Goal: Task Accomplishment & Management: Manage account settings

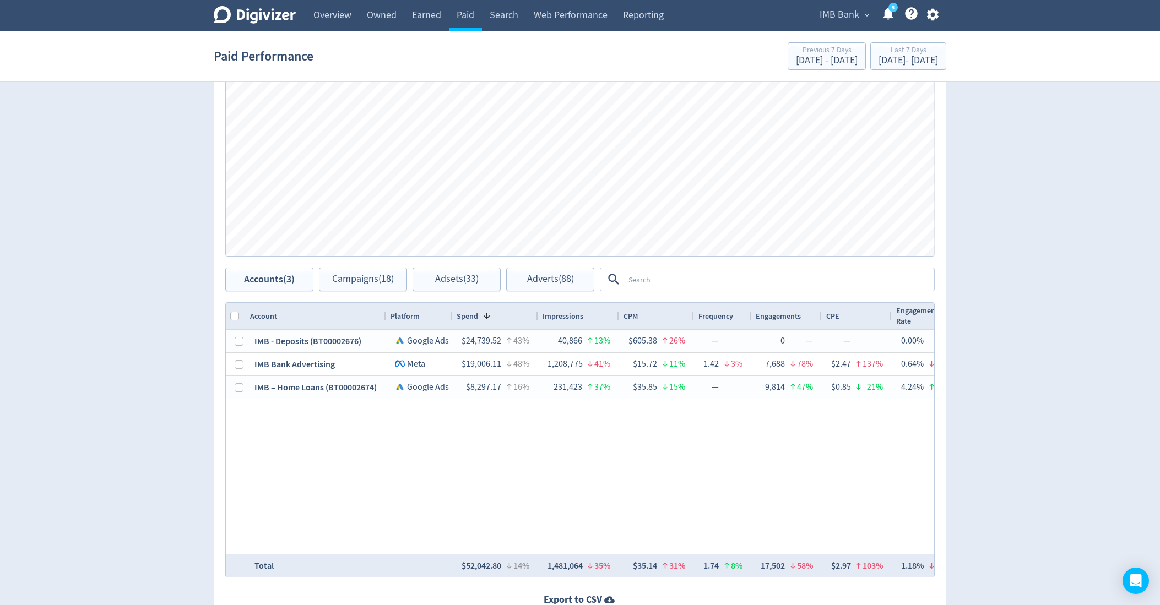
scroll to position [547, 0]
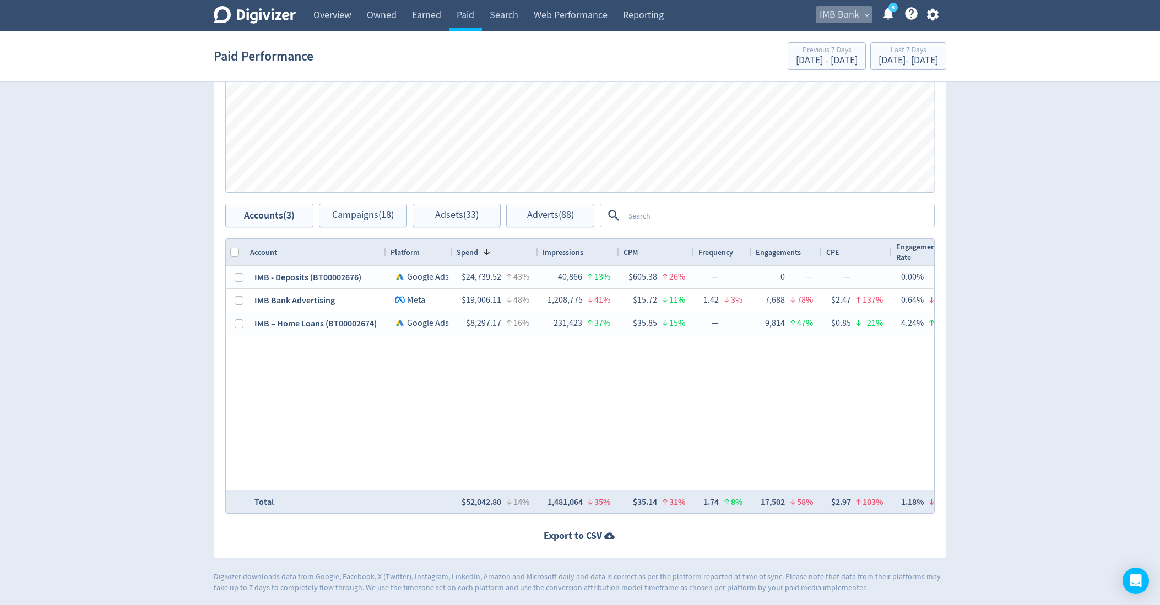
click at [836, 9] on span "IMB Bank" at bounding box center [840, 15] width 40 height 18
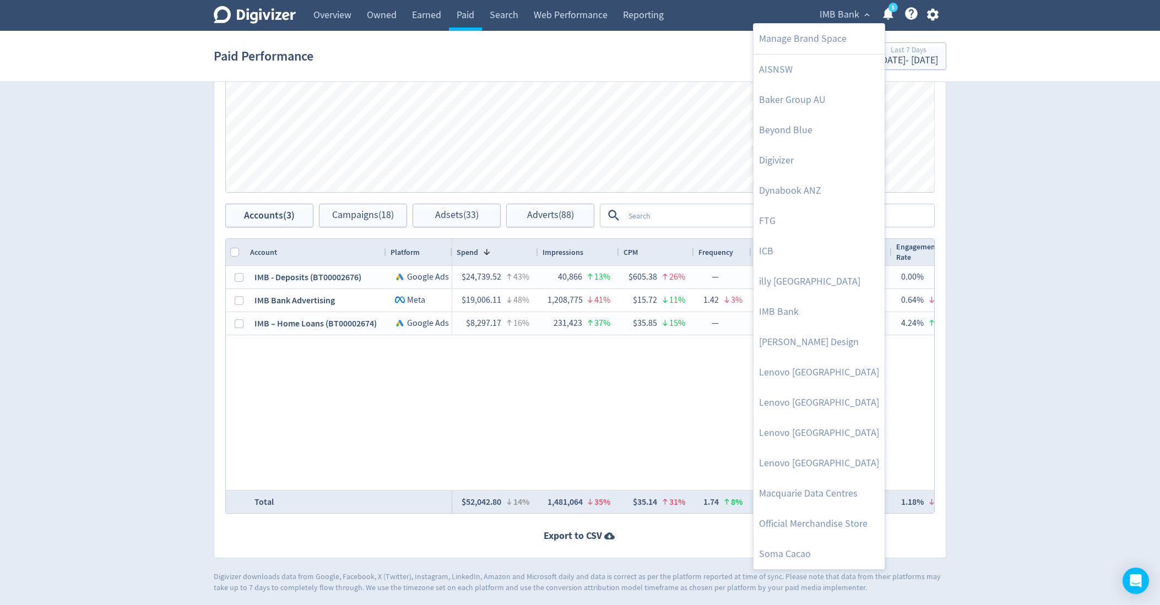
click at [337, 16] on div at bounding box center [580, 302] width 1160 height 605
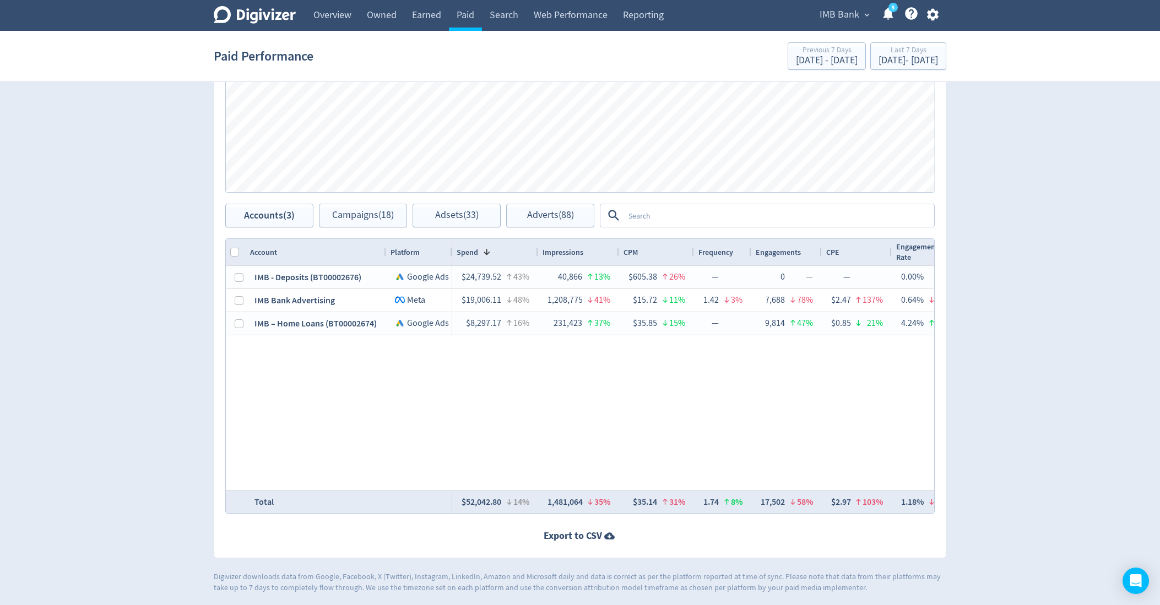
click at [337, 16] on body "Digivizer Logo [PERSON_NAME] Logo Overview Owned Earned Paid Search Web Perform…" at bounding box center [580, 23] width 1160 height 1140
click at [334, 17] on link "Overview" at bounding box center [332, 15] width 53 height 31
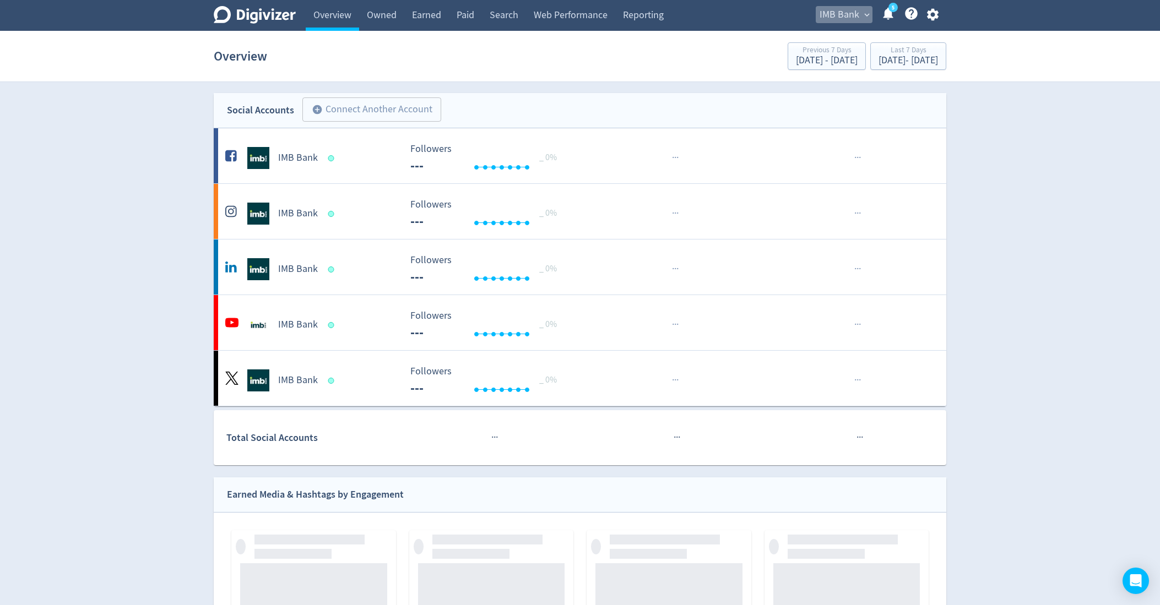
click at [859, 18] on span "IMB Bank" at bounding box center [840, 15] width 40 height 18
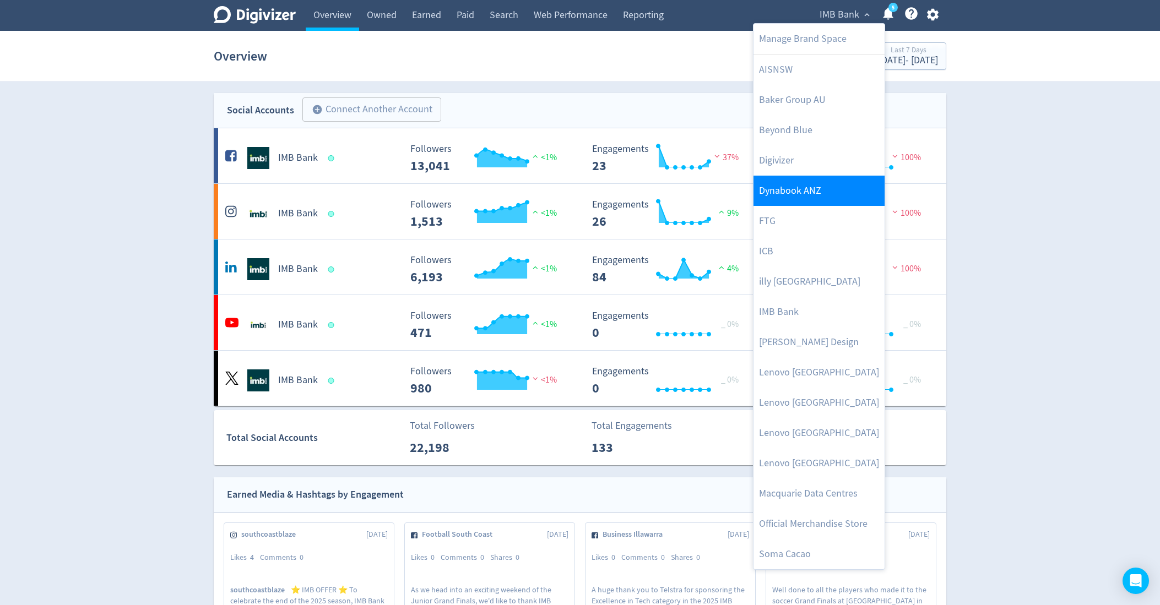
click at [811, 203] on link "Dynabook ANZ" at bounding box center [818, 191] width 131 height 30
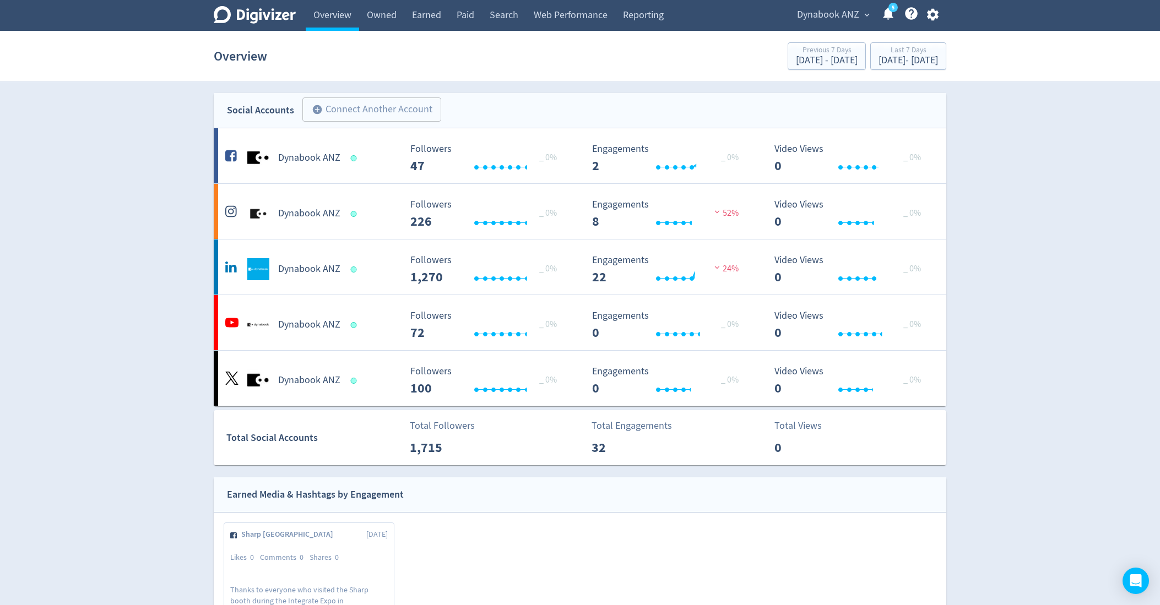
click at [869, 72] on div "Overview Previous 7 Days [DATE] - [DATE] Last 7 Days [DATE] - [DATE]" at bounding box center [580, 56] width 733 height 35
click at [878, 62] on div "[DATE] - [DATE]" at bounding box center [907, 61] width 59 height 10
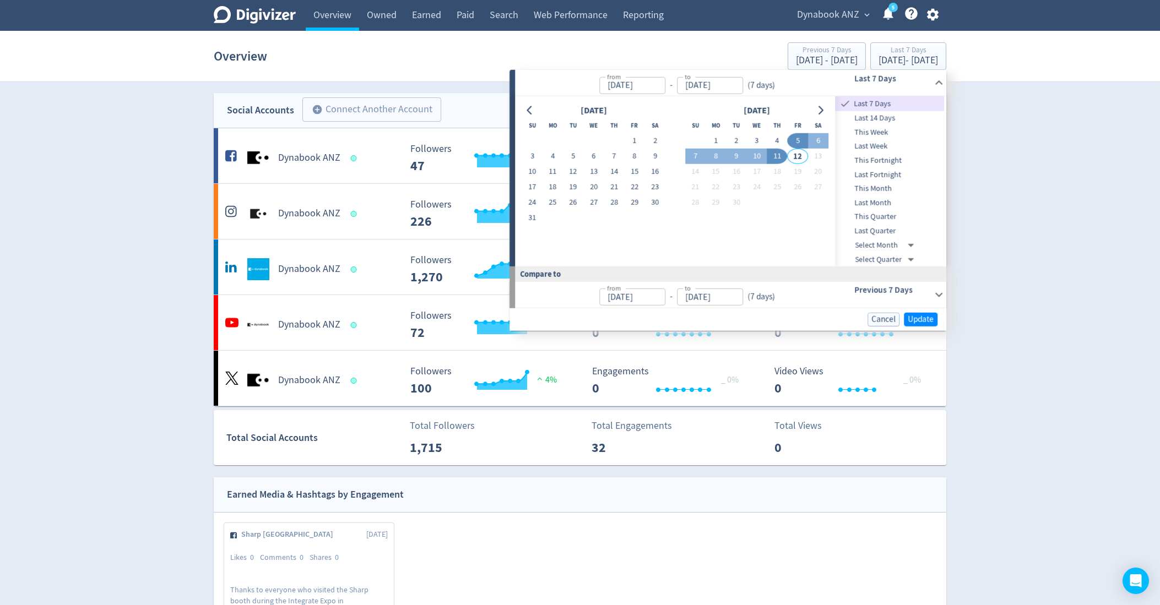
click at [907, 189] on span "This Month" at bounding box center [890, 189] width 109 height 12
type input "[DATE]"
click at [796, 57] on div "[DATE] - [DATE]" at bounding box center [827, 61] width 62 height 10
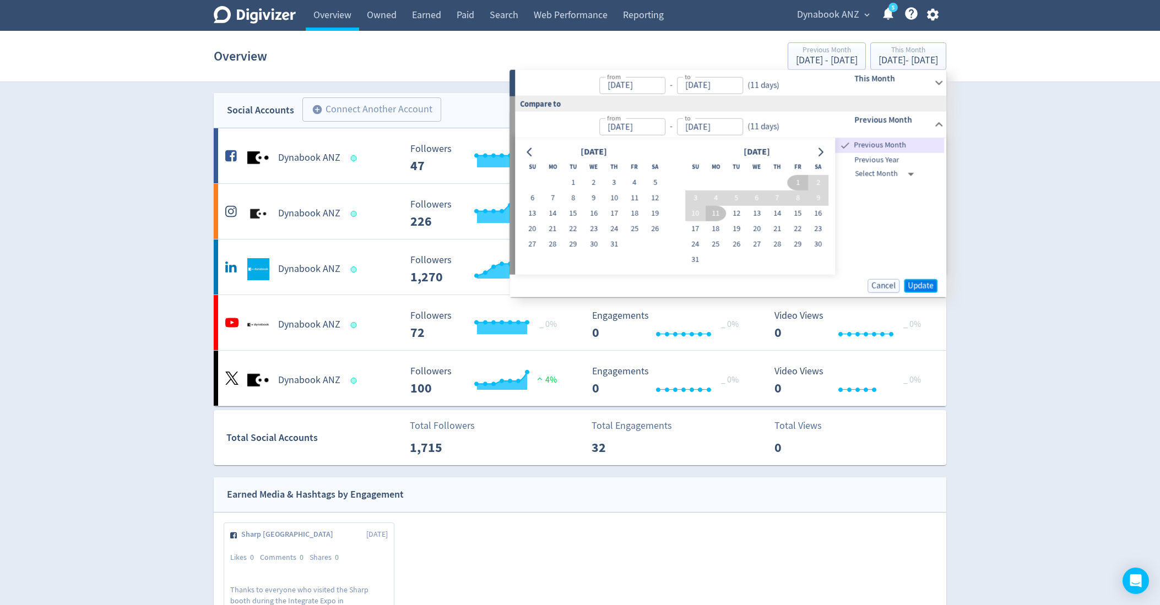
click at [916, 284] on span "Update" at bounding box center [921, 285] width 26 height 8
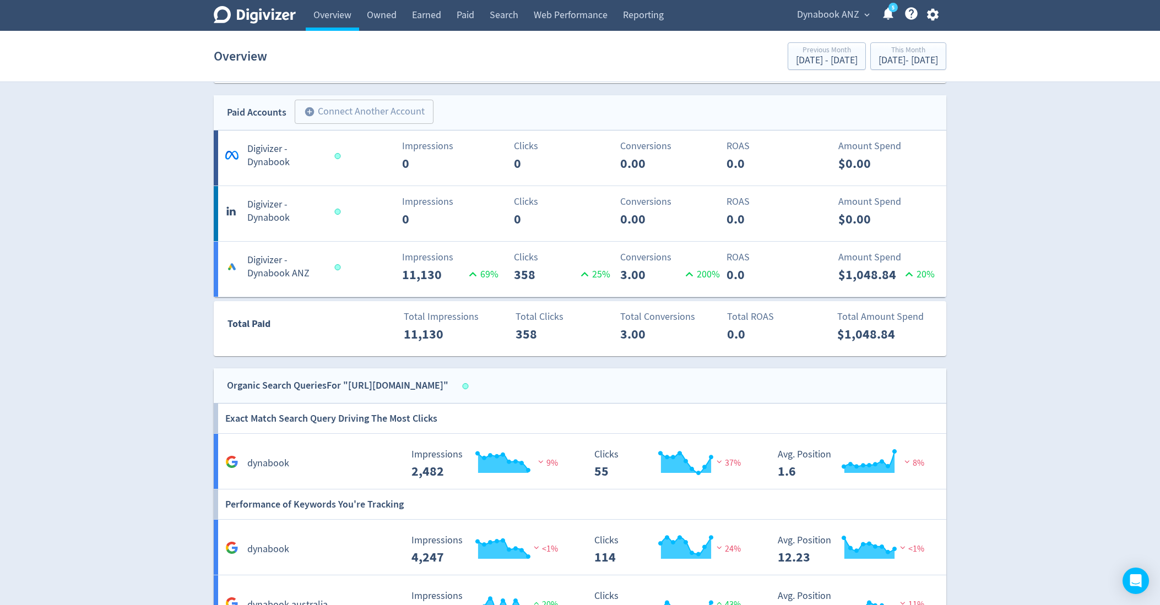
scroll to position [720, 0]
click at [468, 14] on link "Paid" at bounding box center [465, 15] width 33 height 31
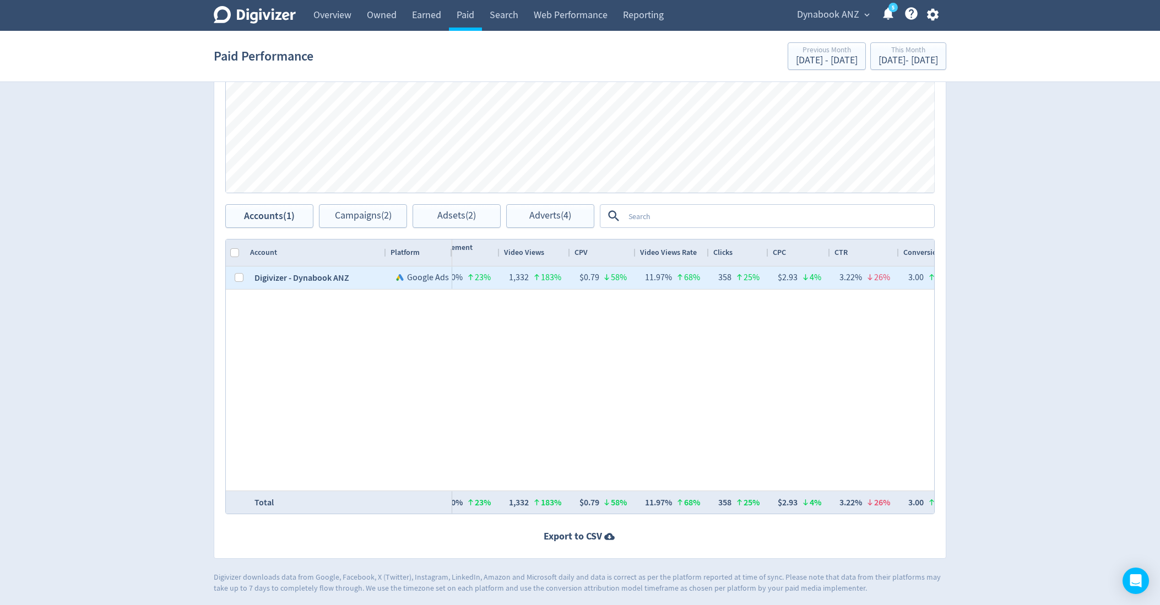
scroll to position [0, 544]
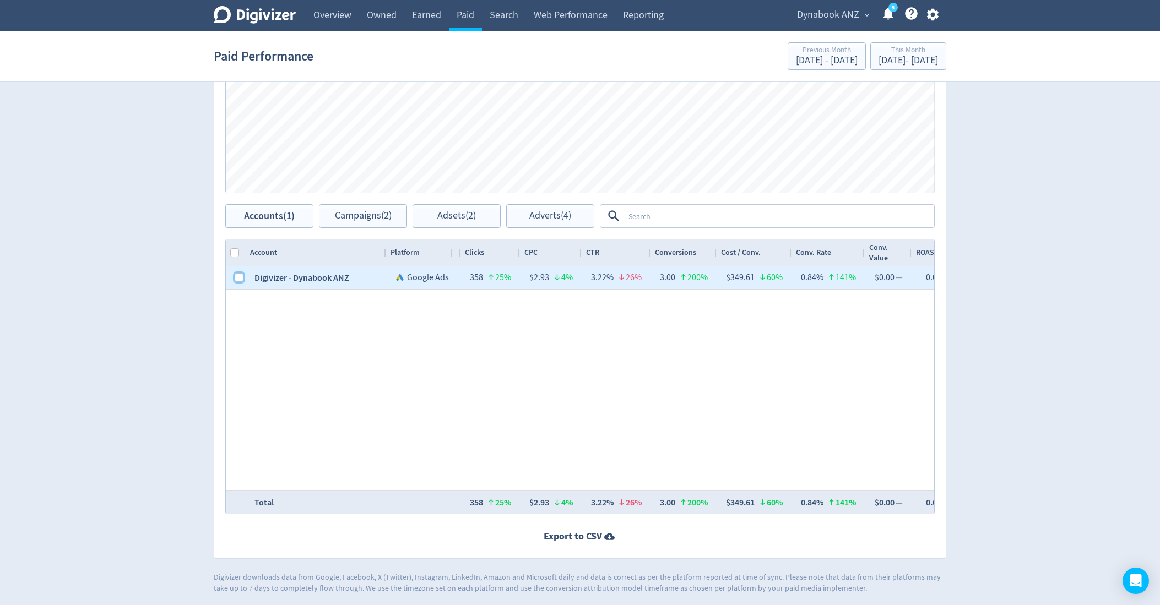
click at [235, 275] on input "Press Space to toggle row selection (unchecked)" at bounding box center [239, 277] width 9 height 9
checkbox input "true"
click at [314, 225] on div "Accounts (1) Campaigns (2) Adsets (2) Adverts (4)" at bounding box center [409, 216] width 369 height 24
click at [350, 216] on span "Campaigns (2)" at bounding box center [363, 216] width 57 height 10
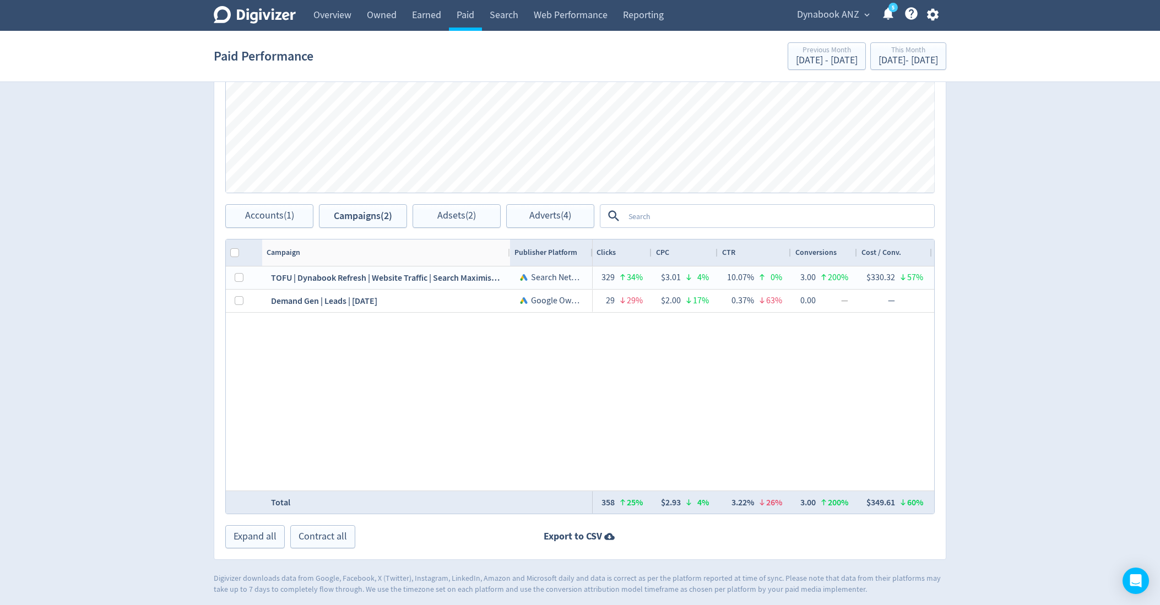
drag, startPoint x: 384, startPoint y: 251, endPoint x: 508, endPoint y: 251, distance: 123.9
click at [508, 251] on div at bounding box center [509, 253] width 4 height 26
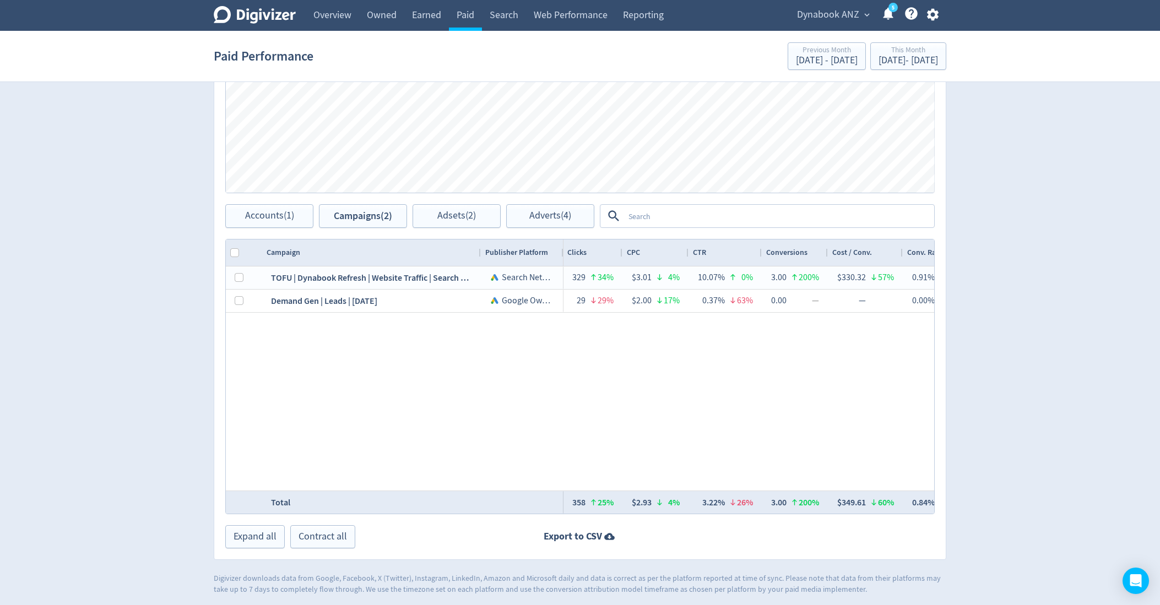
drag, startPoint x: 508, startPoint y: 251, endPoint x: 479, endPoint y: 251, distance: 29.2
click at [479, 251] on div at bounding box center [480, 253] width 4 height 26
drag, startPoint x: 528, startPoint y: 256, endPoint x: 1178, endPoint y: 294, distance: 651.0
